Goal: Find specific page/section: Find specific page/section

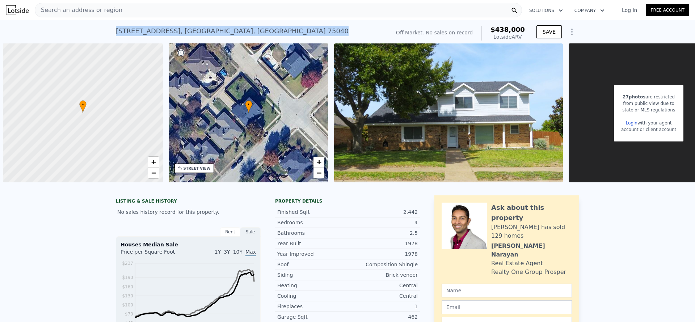
scroll to position [0, 172]
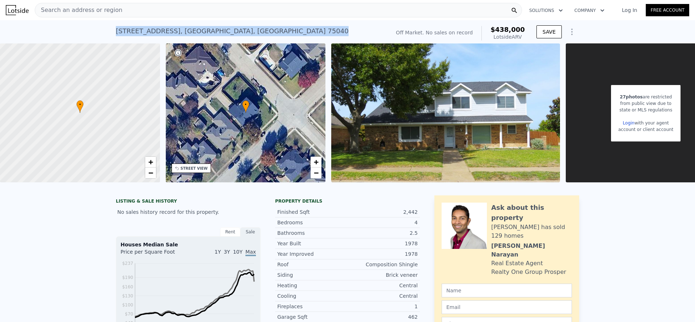
click at [256, 14] on div "Search an address or region" at bounding box center [278, 10] width 487 height 14
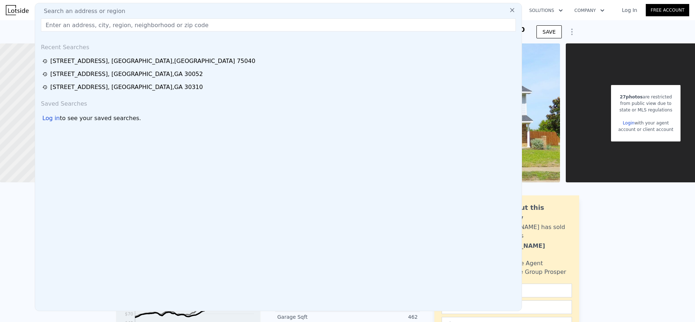
click at [256, 9] on div "Search an address or region" at bounding box center [278, 11] width 481 height 9
click at [234, 28] on input "text" at bounding box center [278, 24] width 475 height 13
paste input "[STREET_ADDRESS]"
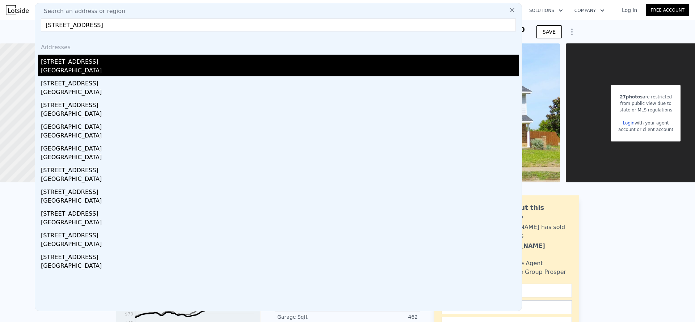
type input "[STREET_ADDRESS]"
click at [208, 72] on div "[GEOGRAPHIC_DATA]" at bounding box center [280, 71] width 478 height 10
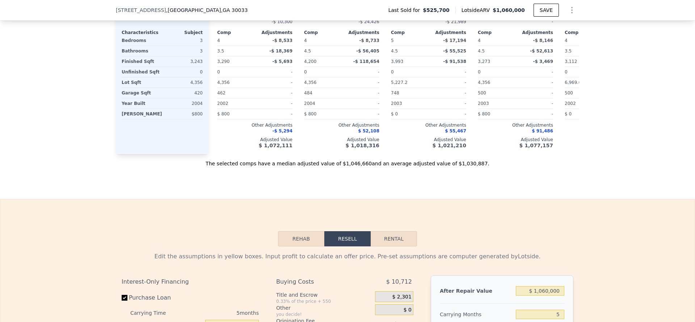
scroll to position [660, 0]
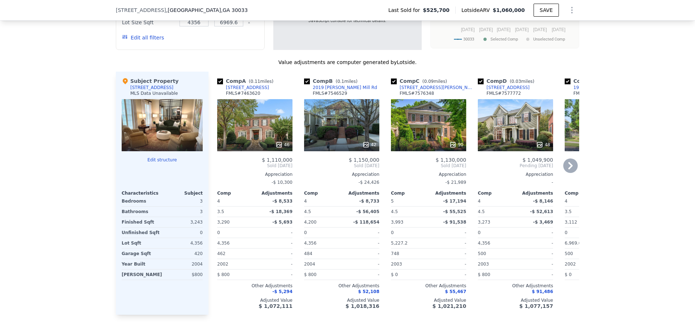
click at [568, 169] on icon at bounding box center [570, 165] width 4 height 7
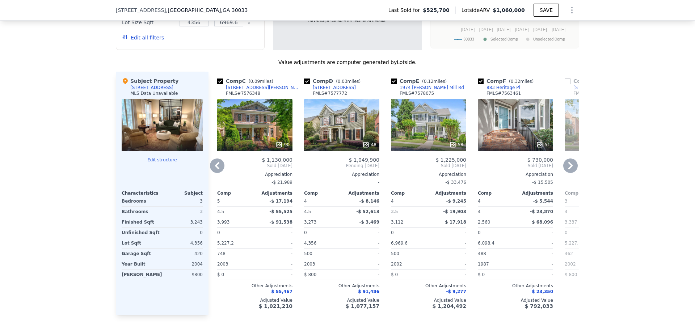
click at [566, 173] on icon at bounding box center [570, 166] width 14 height 14
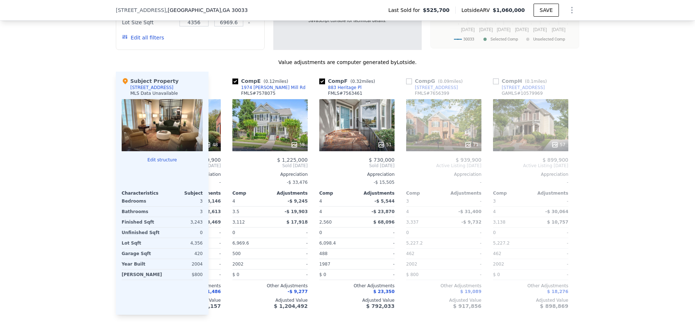
scroll to position [0, 342]
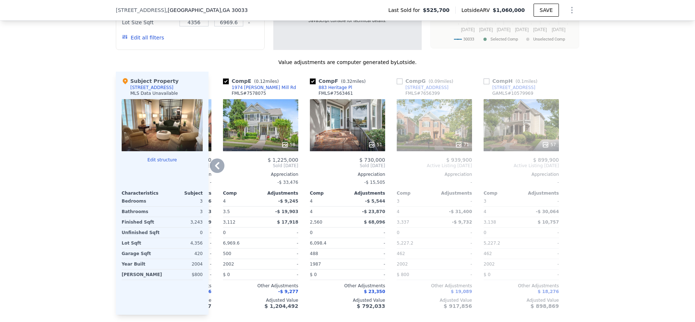
click at [214, 173] on icon at bounding box center [217, 166] width 14 height 14
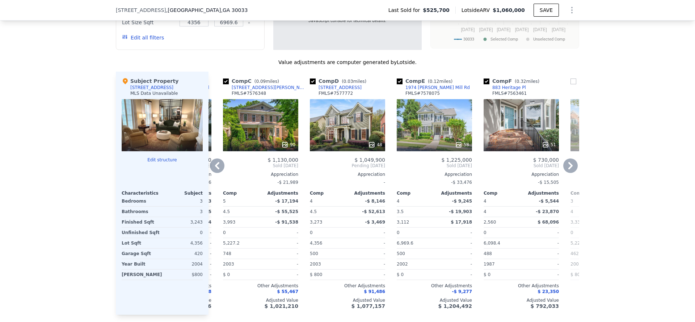
click at [212, 173] on icon at bounding box center [217, 166] width 14 height 14
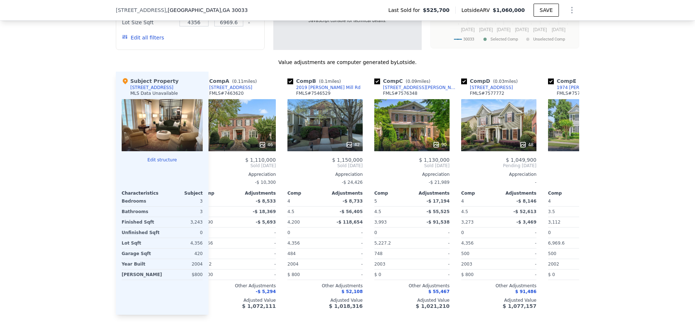
scroll to position [0, 0]
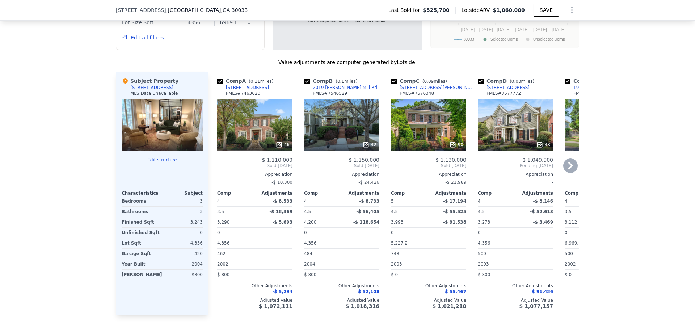
click at [567, 172] on icon at bounding box center [570, 166] width 14 height 14
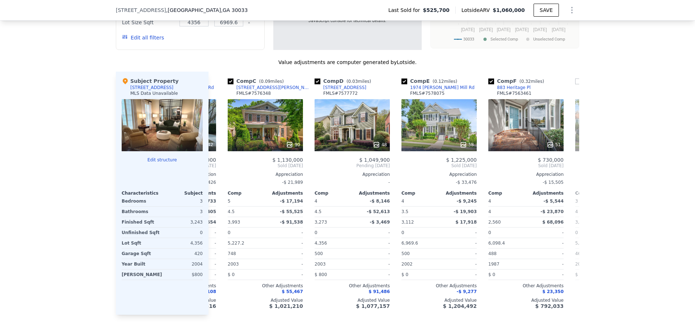
scroll to position [0, 174]
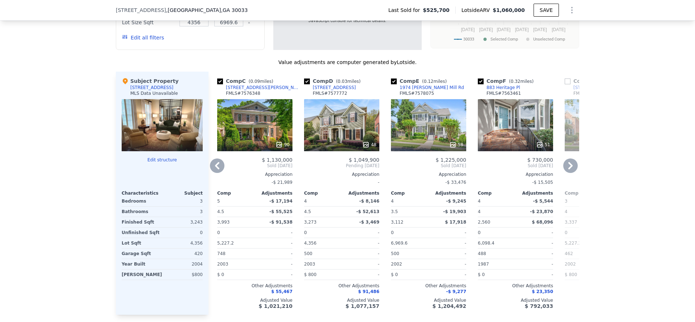
click at [567, 172] on icon at bounding box center [570, 166] width 14 height 14
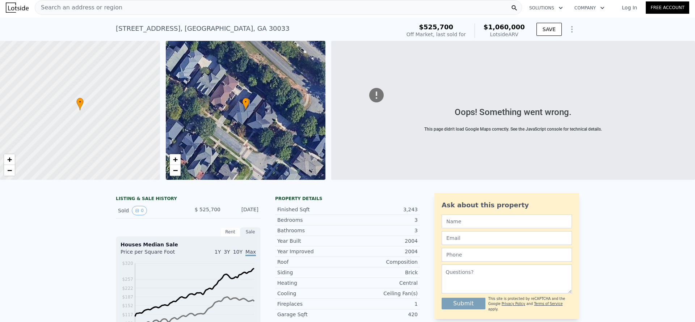
scroll to position [0, 0]
